Goal: Information Seeking & Learning: Learn about a topic

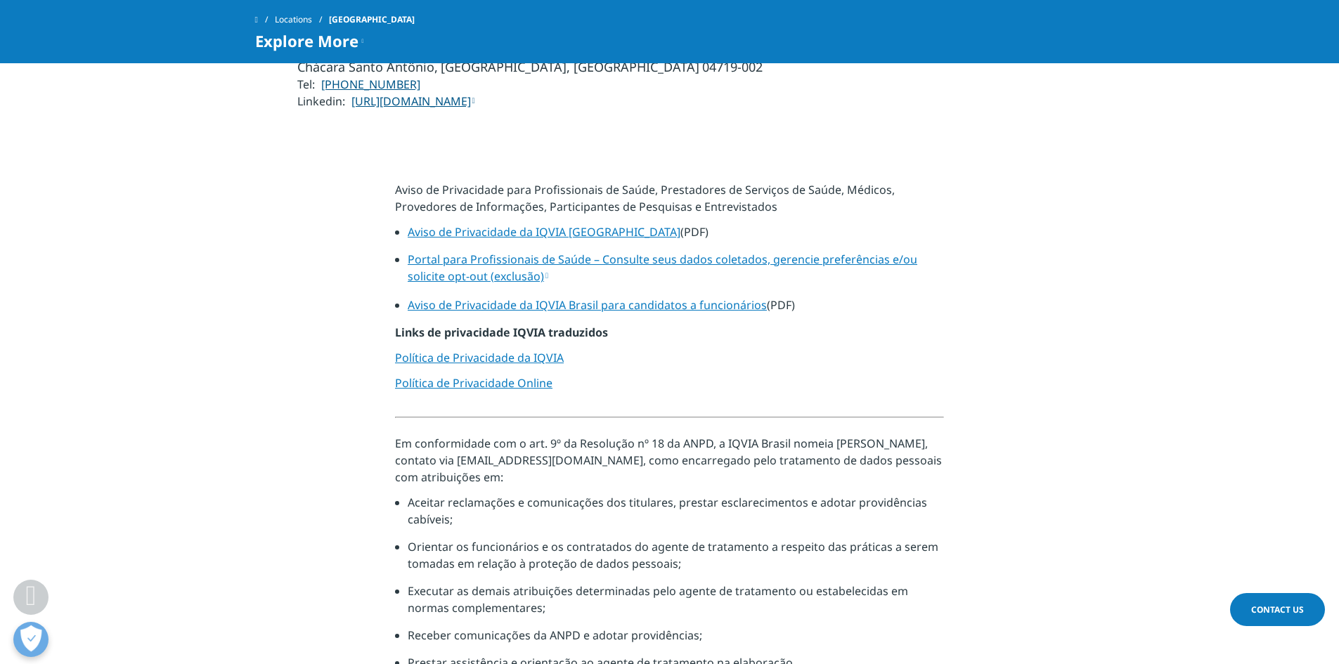
scroll to position [633, 0]
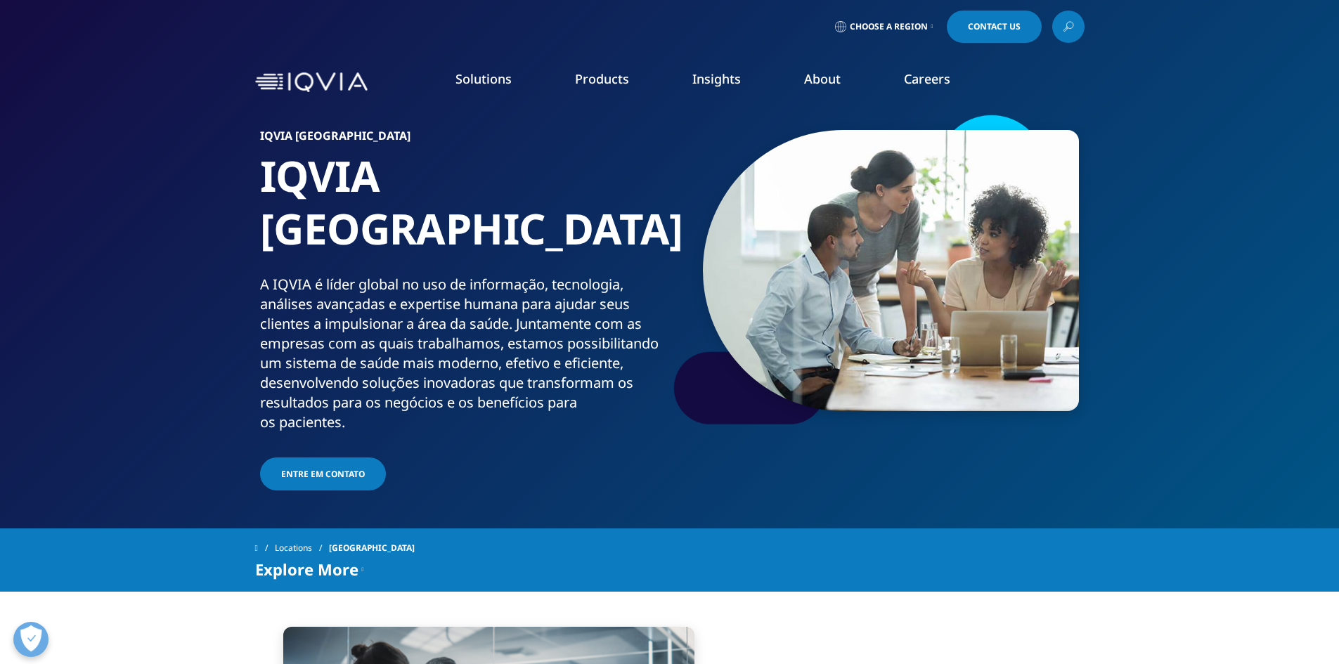
click at [810, 182] on link "Health Data Apps & AI" at bounding box center [909, 176] width 242 height 15
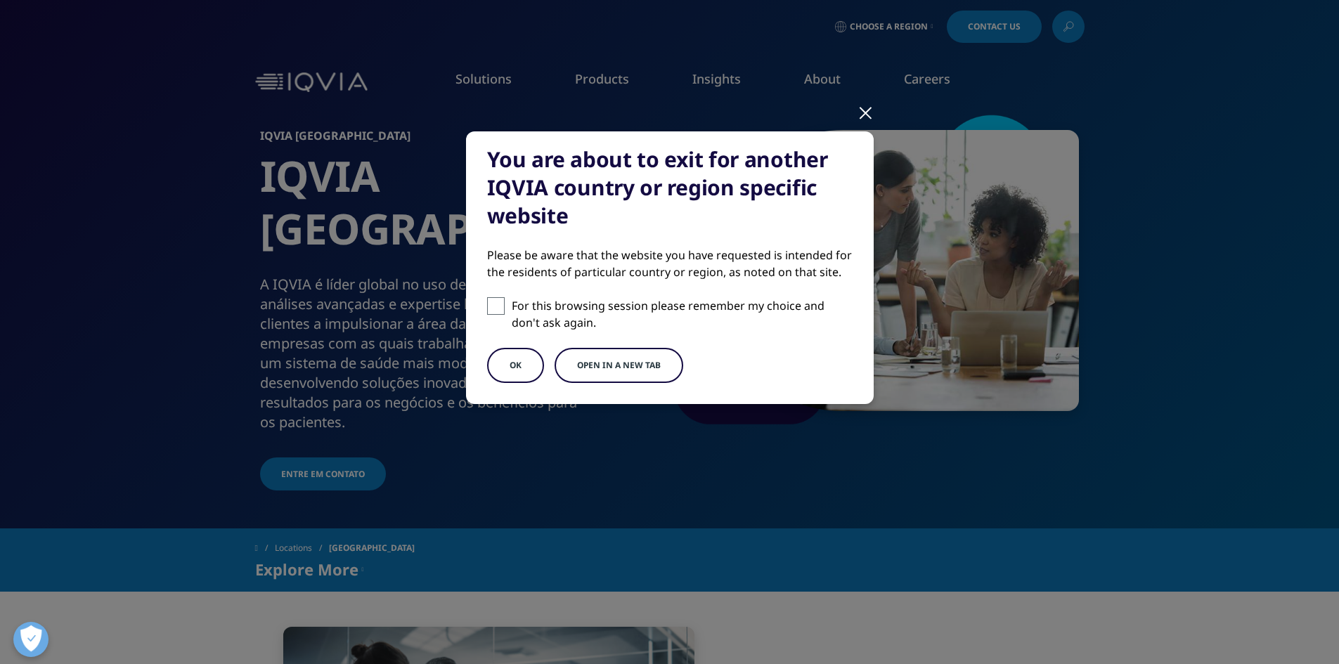
click at [862, 115] on div at bounding box center [865, 112] width 16 height 39
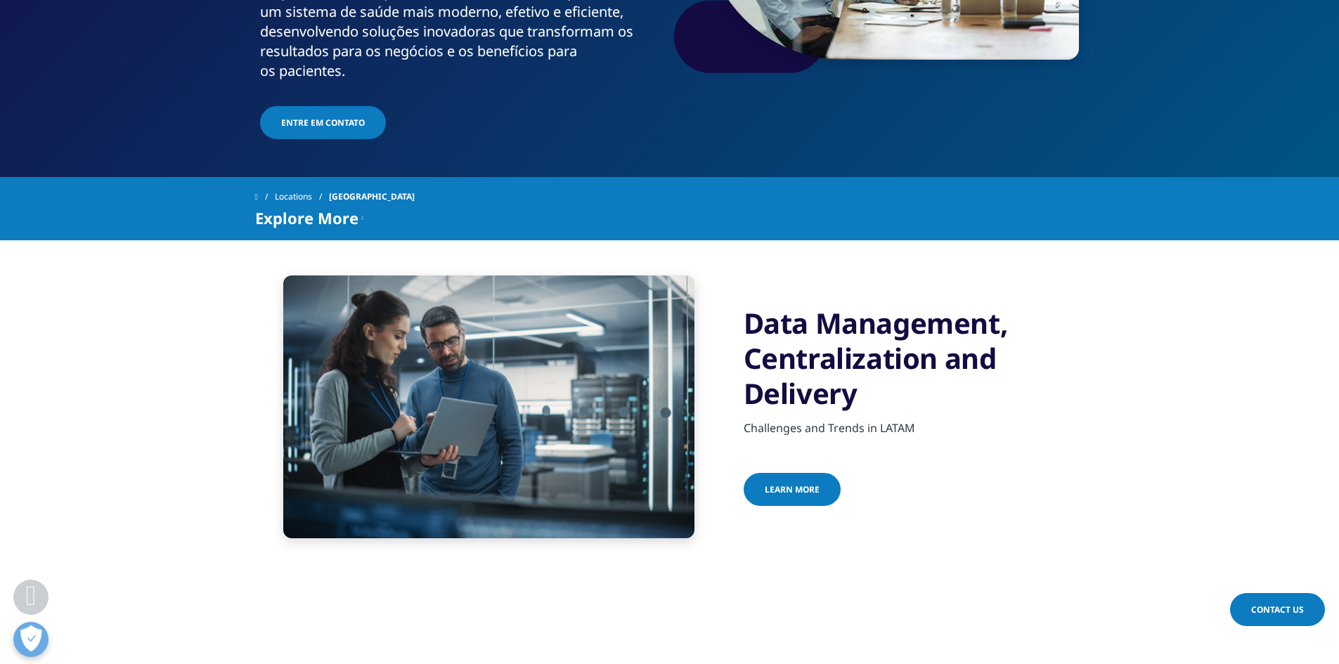
scroll to position [422, 0]
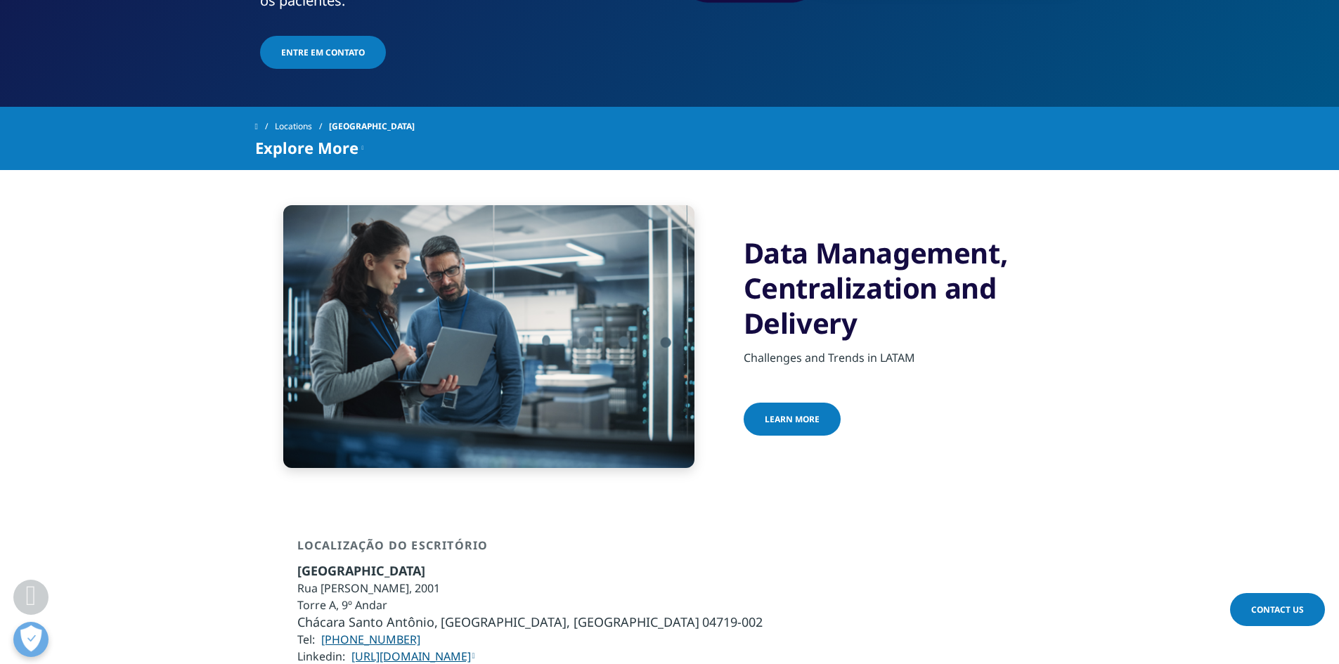
click at [793, 413] on span "learn more" at bounding box center [792, 419] width 55 height 12
